Goal: Contribute content

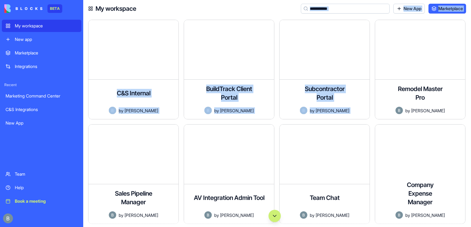
drag, startPoint x: 467, startPoint y: 45, endPoint x: 172, endPoint y: 2, distance: 298.5
click at [172, 2] on div "My workspace New App Marketplace C&S Internal An internal tracking platform tha…" at bounding box center [277, 113] width 388 height 227
drag, startPoint x: 172, startPoint y: 2, endPoint x: 142, endPoint y: 112, distance: 113.8
click at [142, 112] on div "C&S Internal An internal tracking platform that allows teams to monitor shipmen…" at bounding box center [133, 99] width 90 height 39
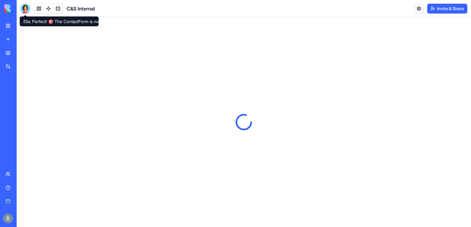
click at [26, 8] on div at bounding box center [25, 9] width 10 height 10
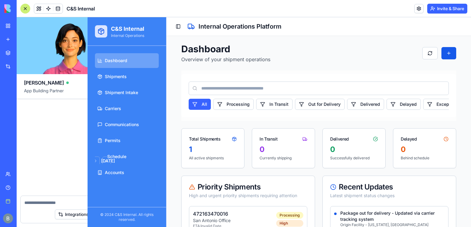
scroll to position [7904, 0]
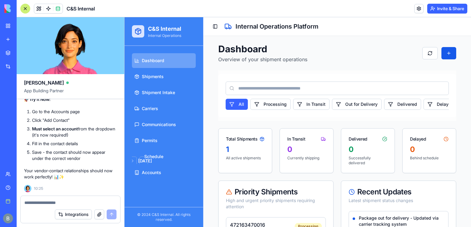
click at [89, 204] on textarea at bounding box center [70, 203] width 92 height 6
click at [40, 10] on button at bounding box center [38, 8] width 9 height 9
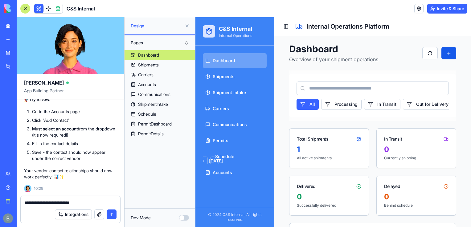
click at [39, 10] on button at bounding box center [38, 8] width 9 height 9
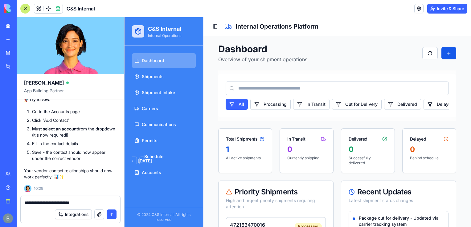
click at [90, 205] on textarea "**********" at bounding box center [70, 203] width 92 height 6
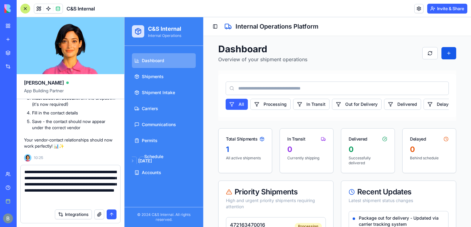
type textarea "**********"
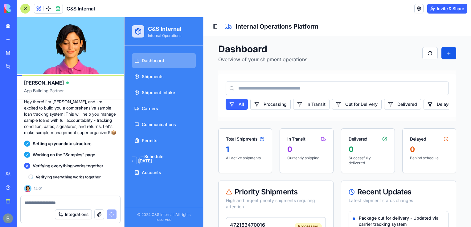
scroll to position [8074, 0]
